Goal: Task Accomplishment & Management: Manage account settings

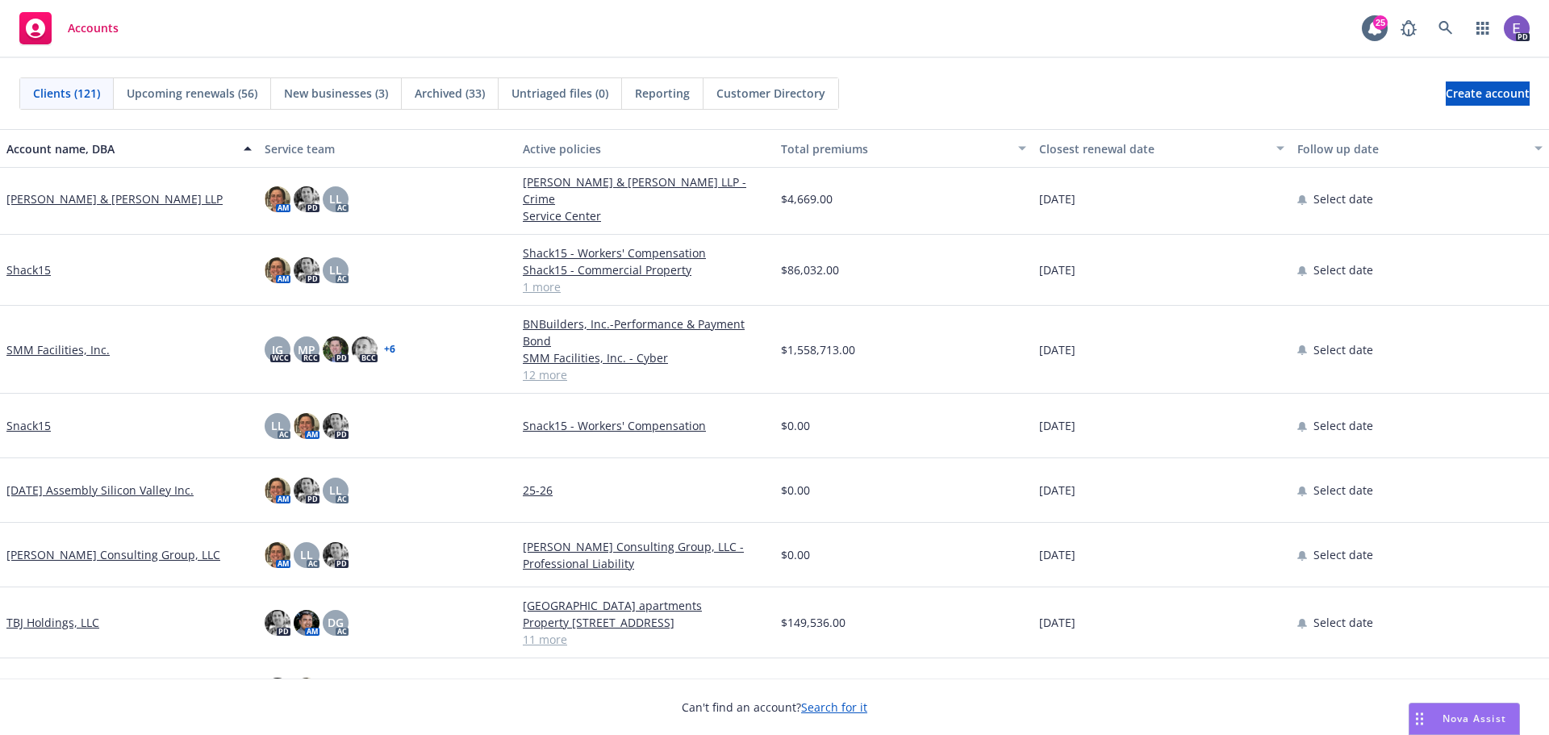
scroll to position [6211, 0]
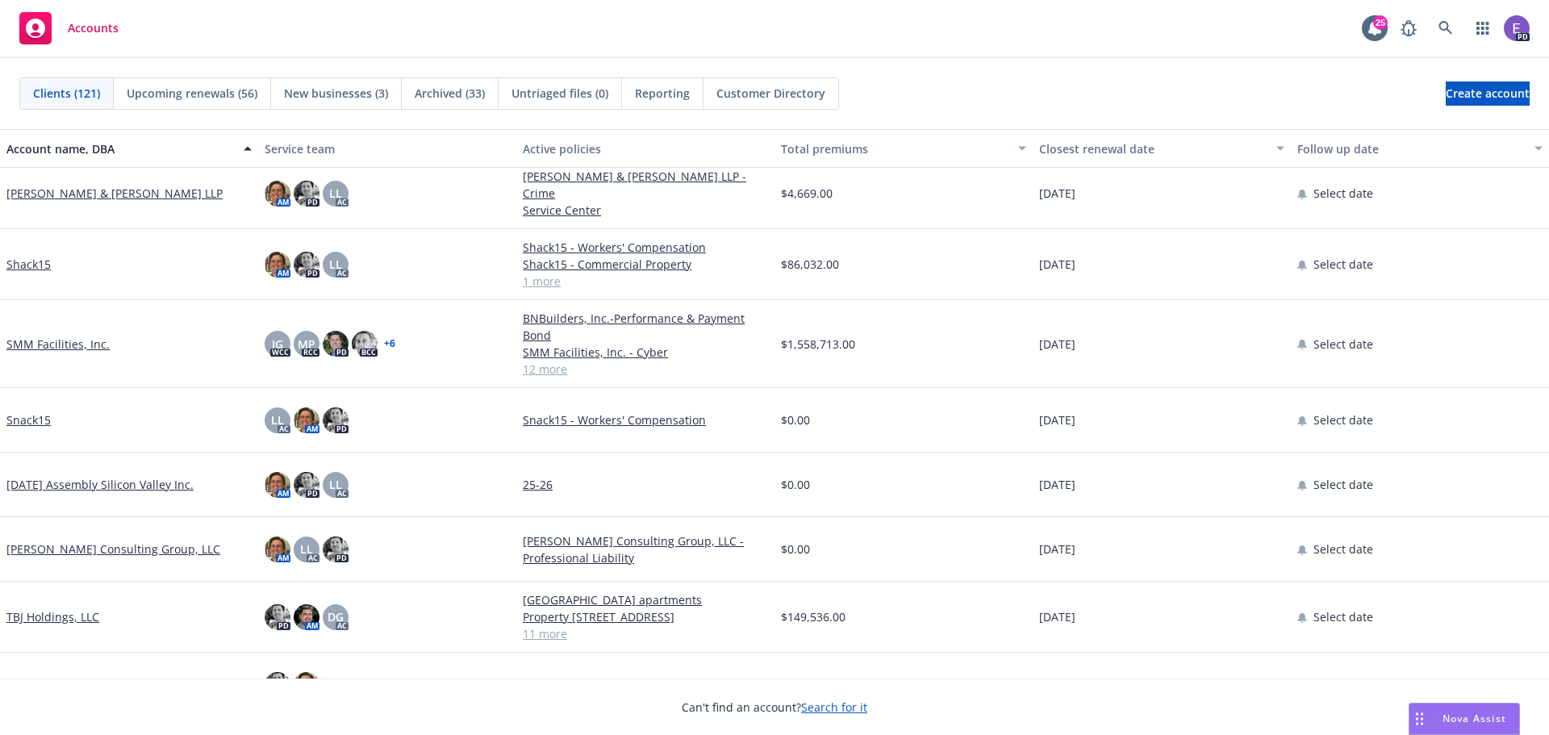
click at [29, 414] on link "Snack15" at bounding box center [28, 419] width 44 height 17
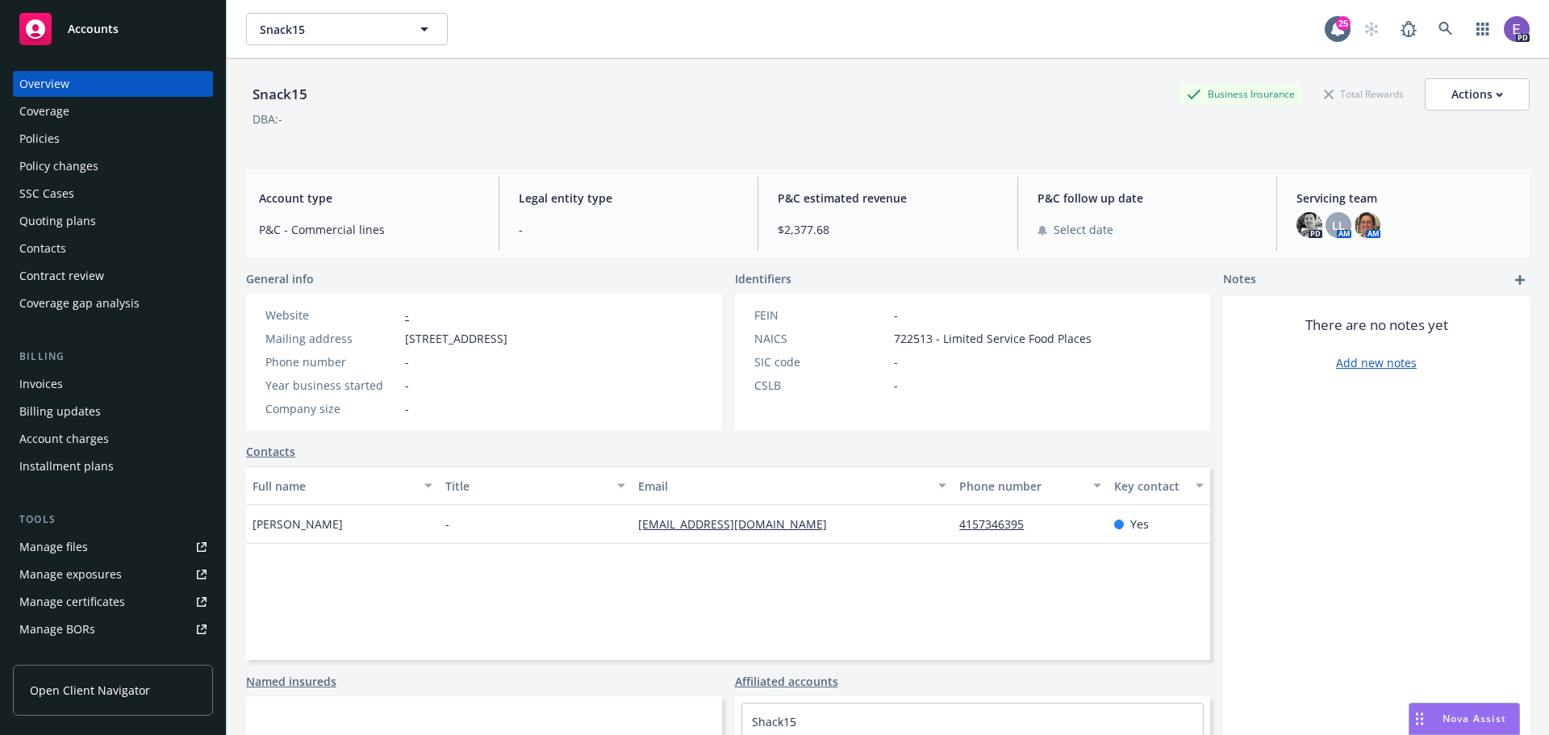
click at [56, 133] on div "Policies" at bounding box center [39, 139] width 40 height 26
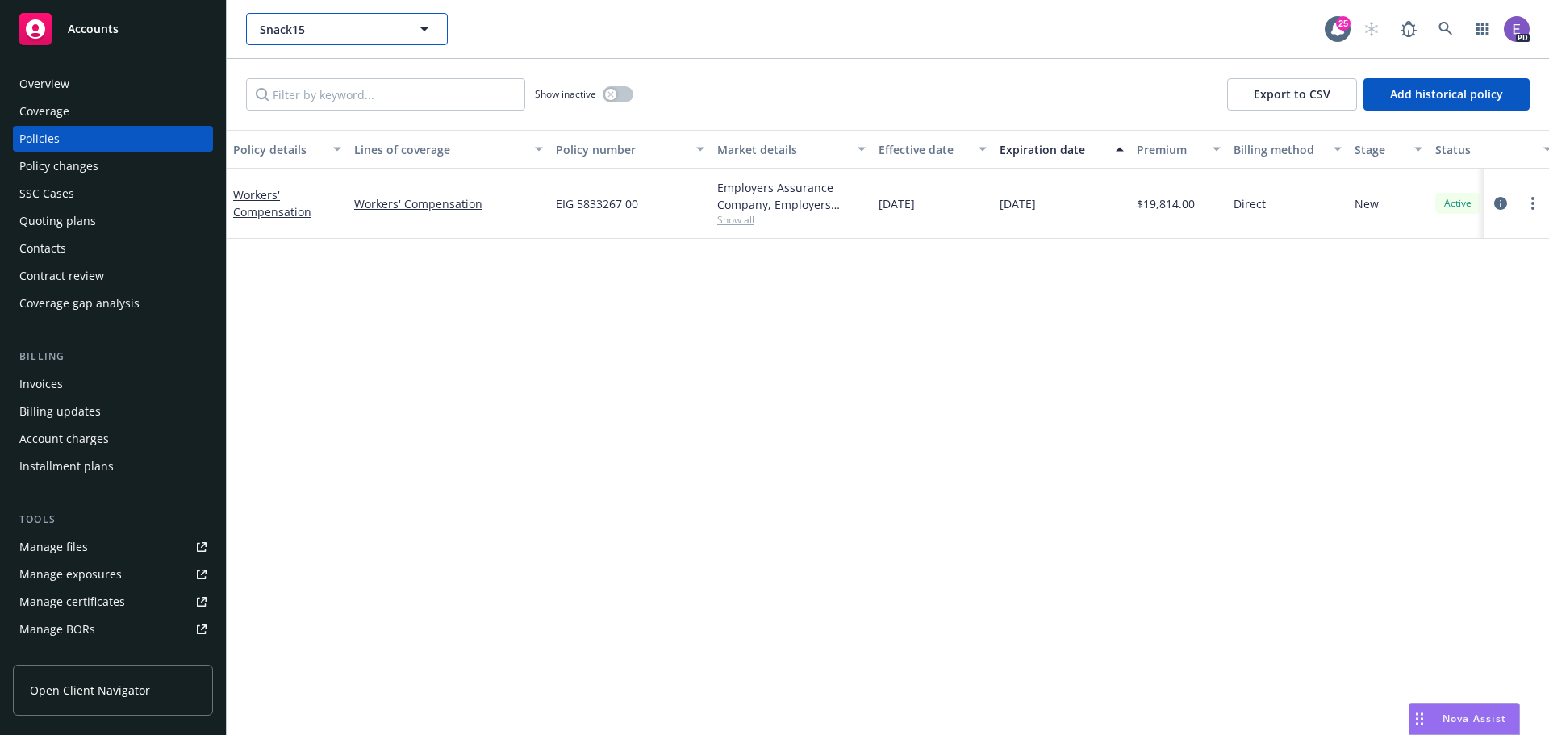
click at [419, 28] on icon "button" at bounding box center [424, 28] width 19 height 19
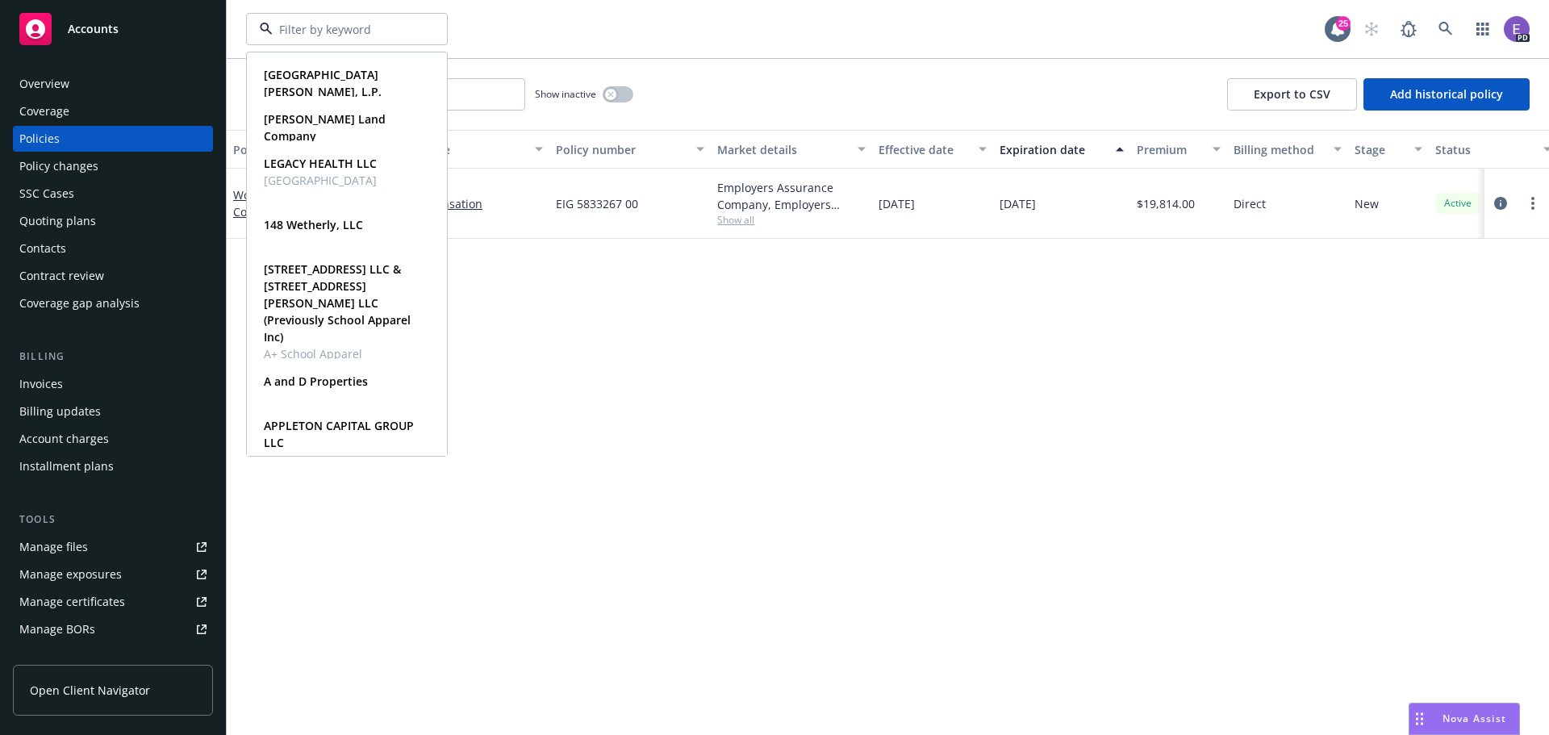
click at [391, 28] on input at bounding box center [344, 29] width 142 height 17
type input "shack"
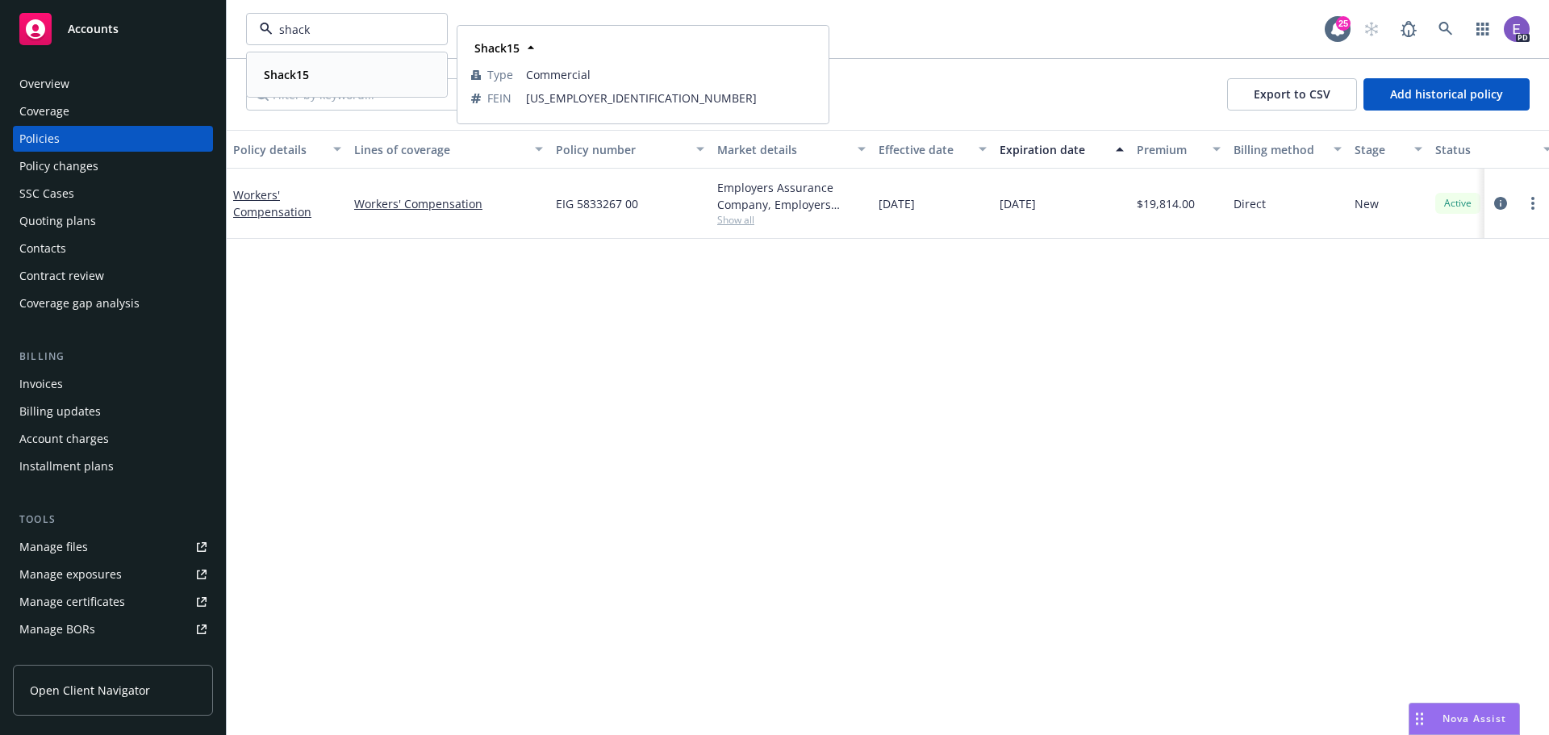
click at [287, 78] on strong "Shack15" at bounding box center [286, 74] width 45 height 15
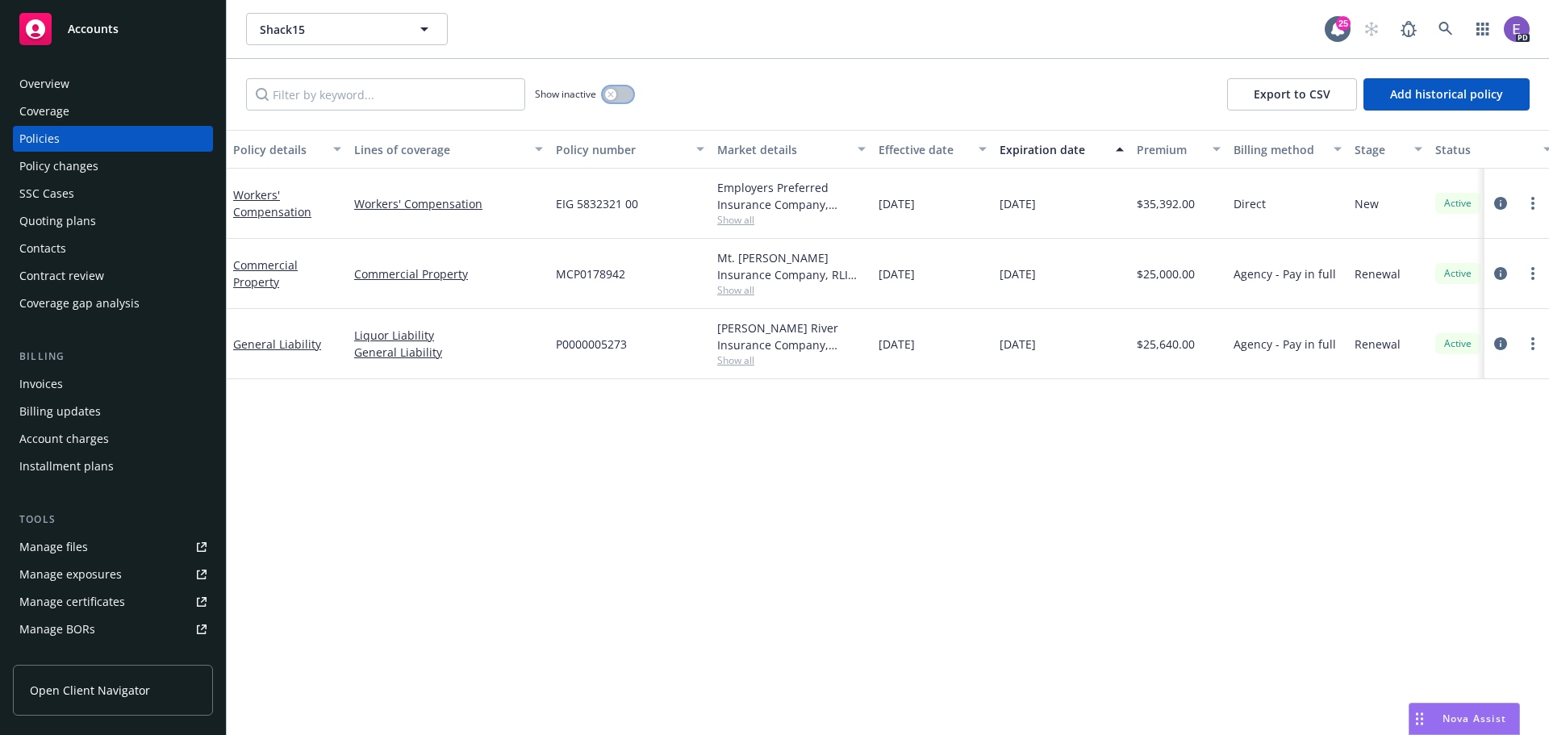
click at [632, 89] on button "button" at bounding box center [618, 94] width 31 height 16
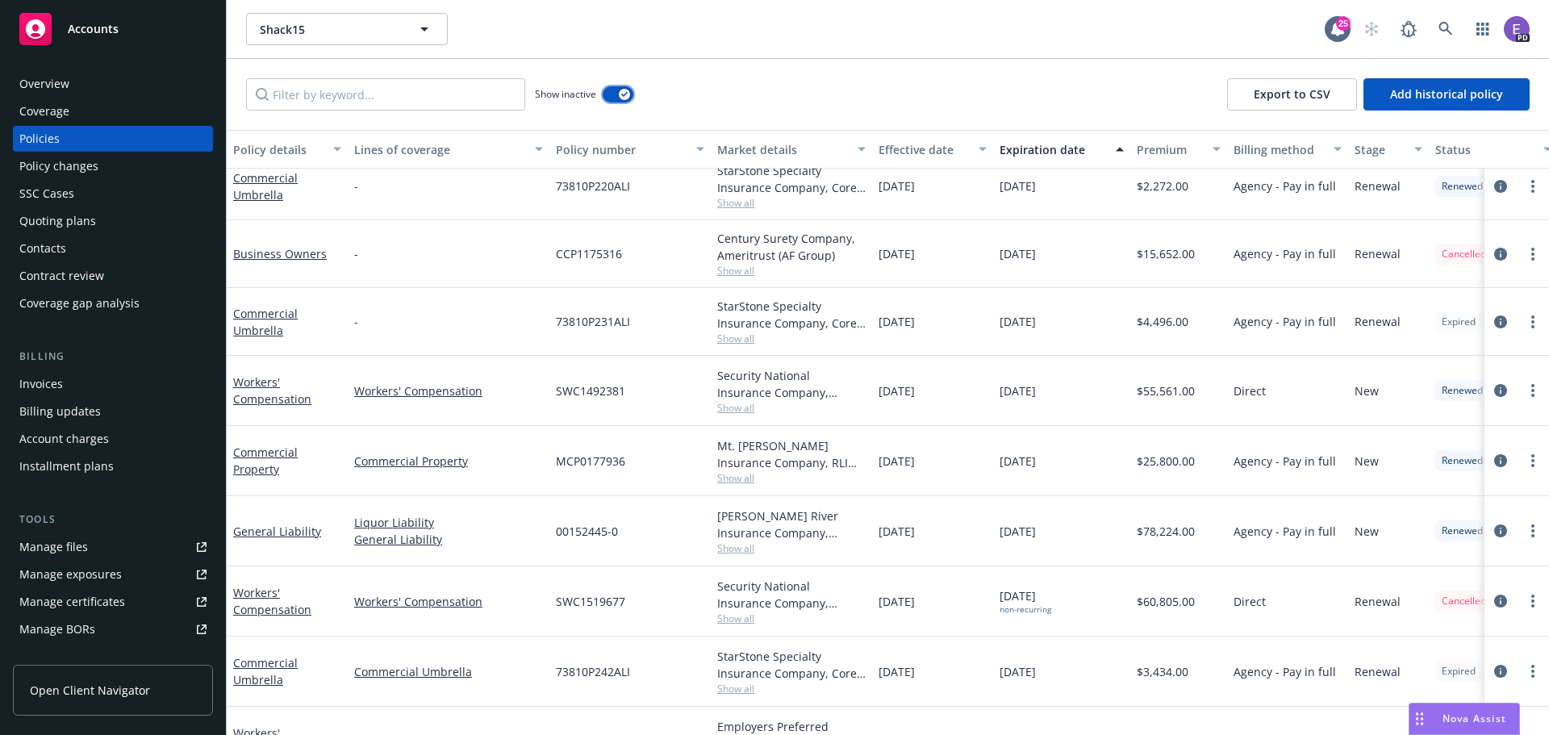
scroll to position [914, 0]
